Goal: Ask a question

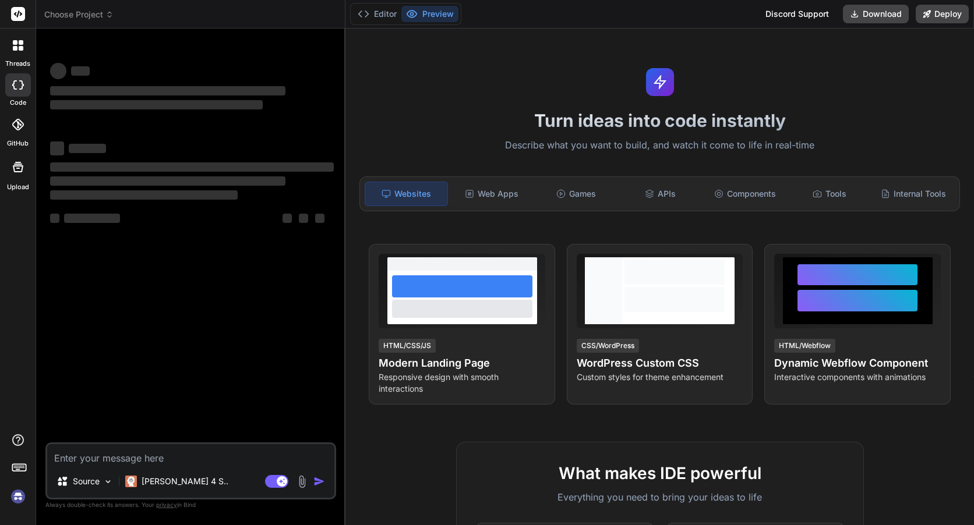
type textarea "x"
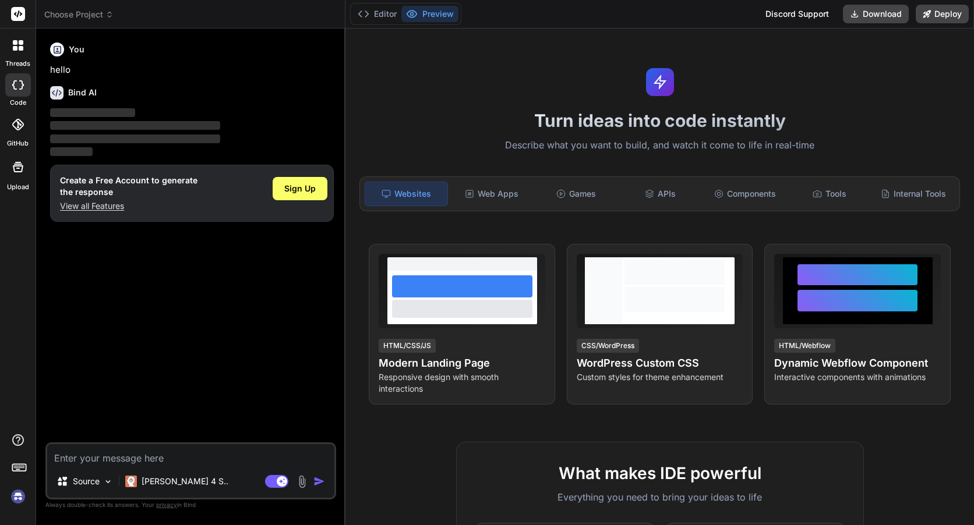
type textarea "t"
type textarea "x"
type textarea "tt"
type textarea "x"
type textarea "ttt"
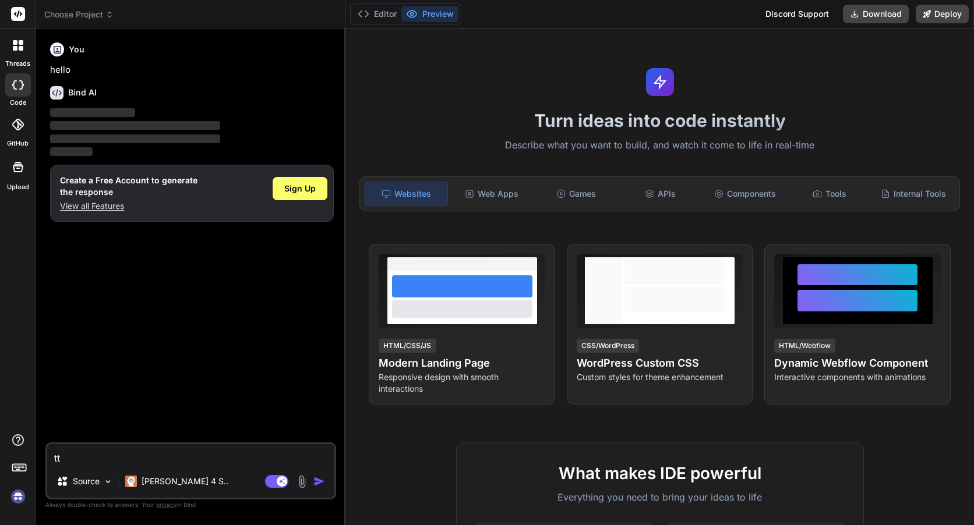
type textarea "x"
type textarea "tttt"
type textarea "x"
type textarea "tttt"
